Goal: Use online tool/utility: Utilize a website feature to perform a specific function

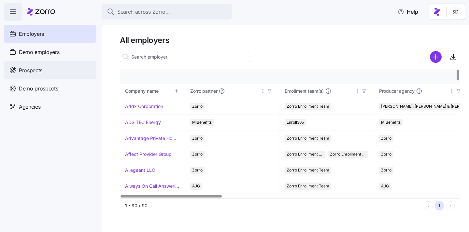
click at [21, 69] on span "Prospects" at bounding box center [30, 70] width 23 height 8
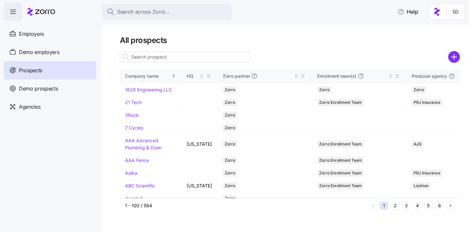
click at [140, 60] on input at bounding box center [185, 57] width 130 height 10
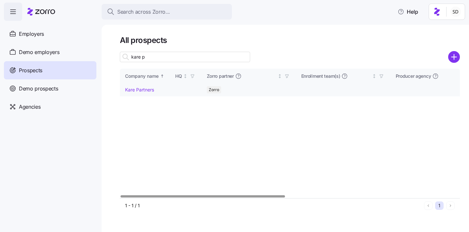
type input "kare p"
click at [127, 89] on link "Kare Partners" at bounding box center [139, 90] width 29 height 6
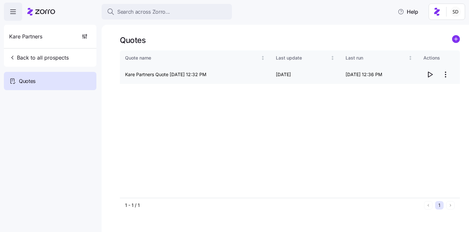
click at [430, 75] on icon "button" at bounding box center [430, 75] width 8 height 8
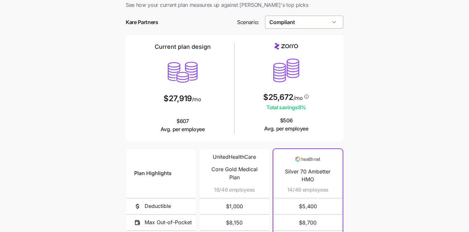
scroll to position [12, 0]
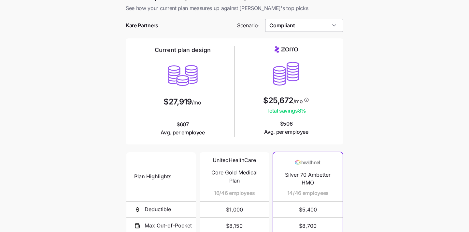
click at [326, 26] on input "Compliant" at bounding box center [304, 25] width 79 height 13
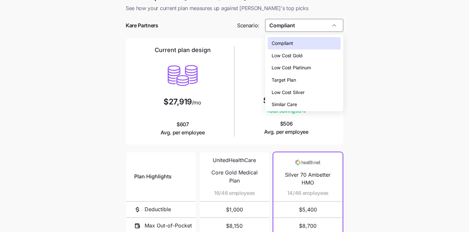
click at [315, 88] on div "Low Cost Silver" at bounding box center [304, 92] width 73 height 12
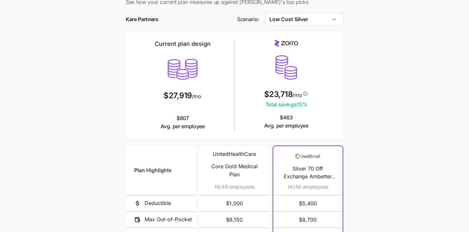
scroll to position [5, 0]
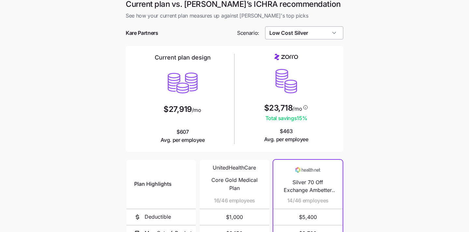
click at [322, 29] on input "Low Cost Silver" at bounding box center [304, 32] width 79 height 13
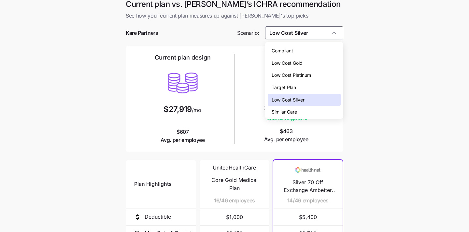
click at [316, 67] on div "Low Cost Gold" at bounding box center [304, 63] width 73 height 12
type input "Low Cost Gold"
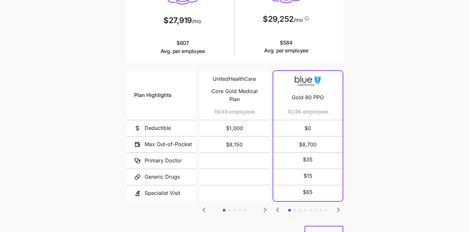
scroll to position [112, 0]
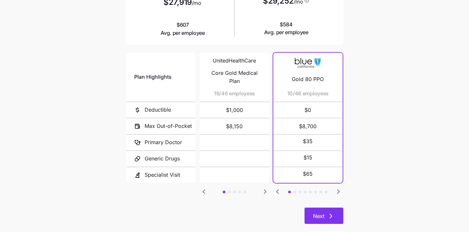
click at [322, 212] on button "Next" at bounding box center [324, 216] width 39 height 16
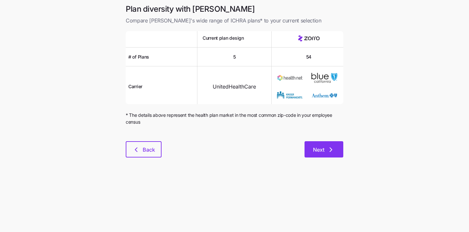
click at [334, 152] on icon "button" at bounding box center [331, 150] width 8 height 8
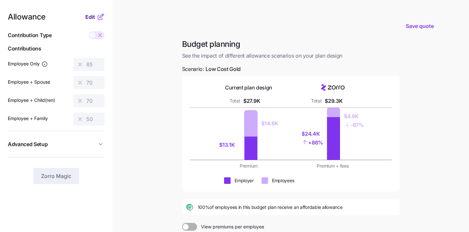
click at [92, 13] on span "Edit" at bounding box center [90, 17] width 10 height 8
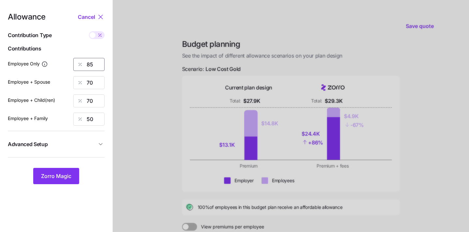
click at [93, 66] on input "85" at bounding box center [88, 64] width 31 height 13
type input "50"
click at [90, 82] on input "70" at bounding box center [88, 82] width 31 height 13
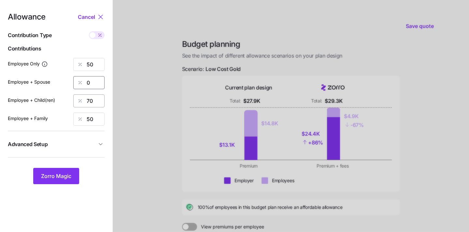
type input "0"
click at [94, 97] on input "70" at bounding box center [88, 101] width 31 height 13
type input "0"
click at [93, 117] on input "50" at bounding box center [88, 119] width 31 height 13
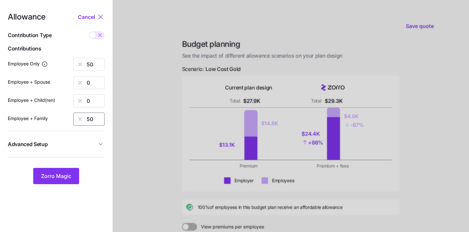
click at [93, 117] on input "50" at bounding box center [88, 119] width 31 height 13
type input "0"
click at [56, 179] on span "Zorro Magic" at bounding box center [56, 176] width 30 height 8
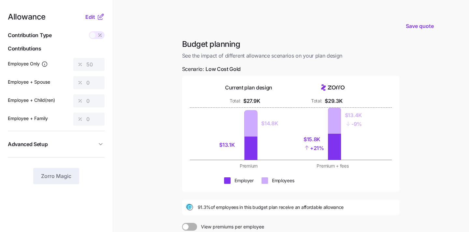
click at [94, 32] on div at bounding box center [97, 35] width 16 height 8
click at [92, 14] on span "Edit" at bounding box center [90, 17] width 10 height 8
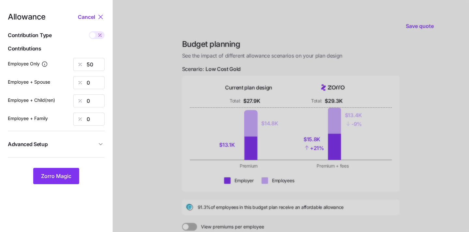
click at [95, 34] on span at bounding box center [93, 35] width 6 height 6
click at [89, 31] on input "checkbox" at bounding box center [89, 31] width 0 height 0
click at [98, 64] on input "292" at bounding box center [88, 64] width 31 height 13
click at [58, 171] on button "Zorro Magic" at bounding box center [56, 176] width 46 height 16
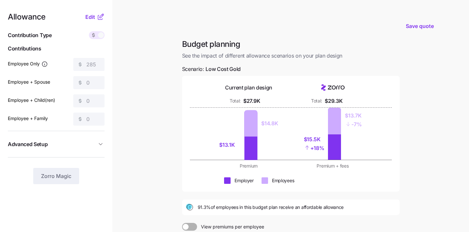
click at [98, 37] on span at bounding box center [93, 35] width 9 height 8
click at [90, 22] on div "Allowance Edit Contribution Type Use classes Contributions Employee Only 285 Em…" at bounding box center [56, 98] width 97 height 171
click at [90, 19] on span "Edit" at bounding box center [90, 17] width 10 height 8
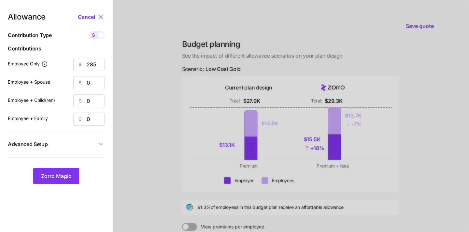
click at [101, 37] on span at bounding box center [101, 35] width 6 height 6
click at [89, 31] on input "checkbox" at bounding box center [89, 31] width 0 height 0
type input "49"
click at [132, 45] on div at bounding box center [291, 160] width 357 height 320
click at [64, 180] on span "Zorro Magic" at bounding box center [56, 176] width 30 height 8
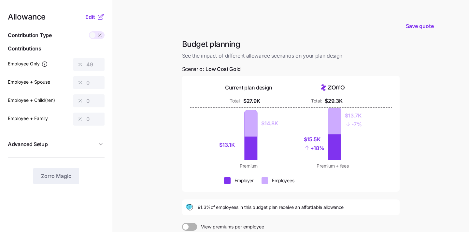
click at [141, 177] on main "Save quote Budget planning See the impact of different allowance scenarios on y…" at bounding box center [234, 160] width 469 height 320
click at [425, 126] on main "Save quote Budget planning See the impact of different allowance scenarios on y…" at bounding box center [234, 160] width 469 height 320
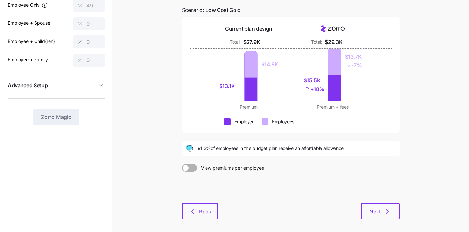
scroll to position [58, 0]
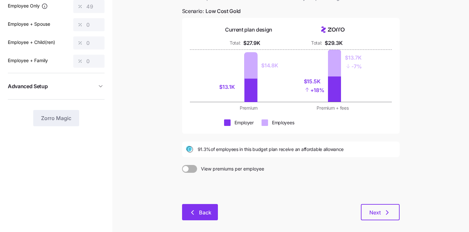
click at [195, 212] on icon "button" at bounding box center [193, 213] width 8 height 8
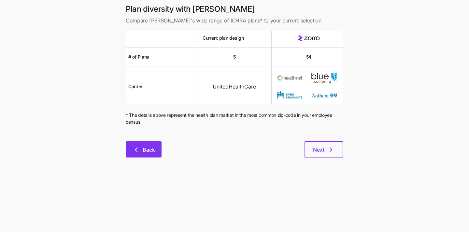
click at [136, 147] on icon "button" at bounding box center [136, 150] width 8 height 8
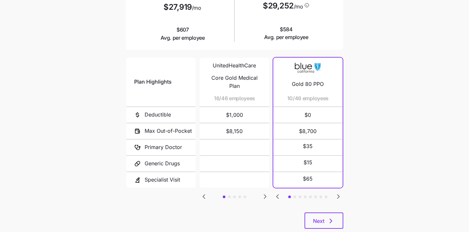
scroll to position [123, 0]
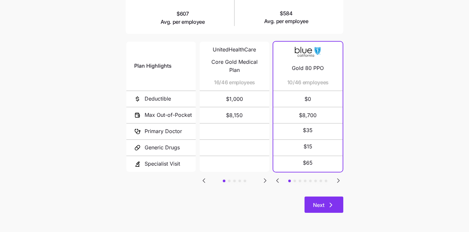
click at [328, 198] on button "Next" at bounding box center [324, 205] width 39 height 16
